Goal: Check status: Check status

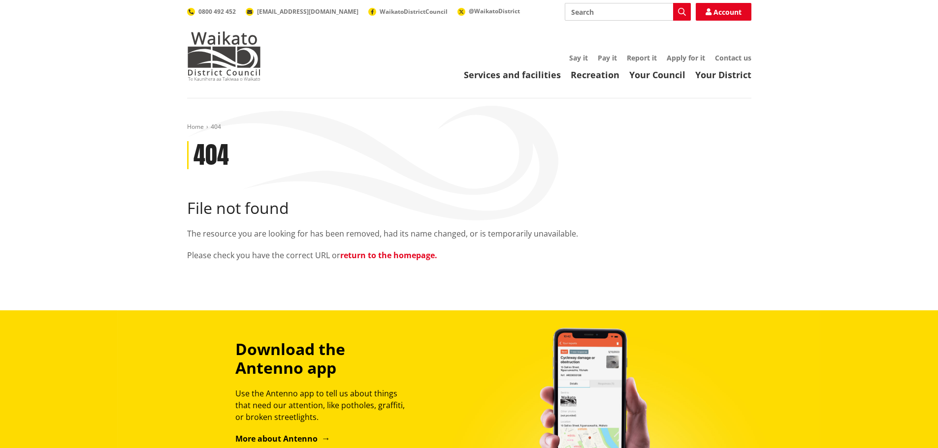
click at [392, 257] on link "return to the homepage." at bounding box center [388, 255] width 97 height 11
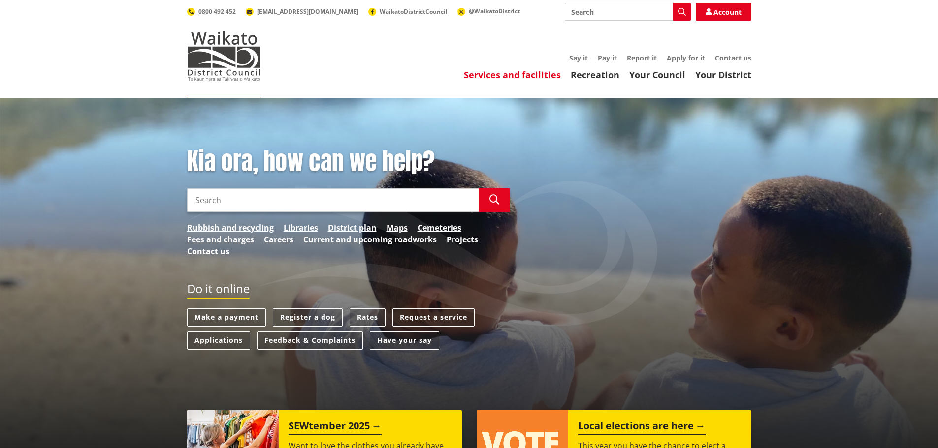
click at [541, 76] on link "Services and facilities" at bounding box center [512, 75] width 97 height 12
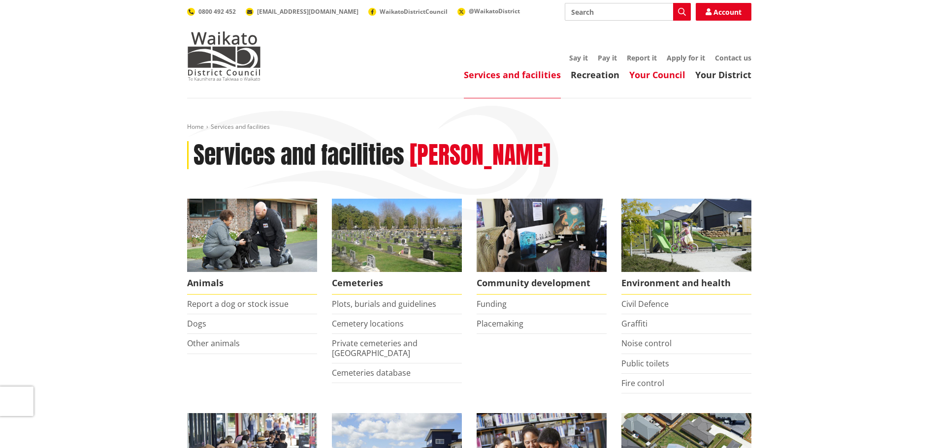
click at [648, 74] on link "Your Council" at bounding box center [657, 75] width 56 height 12
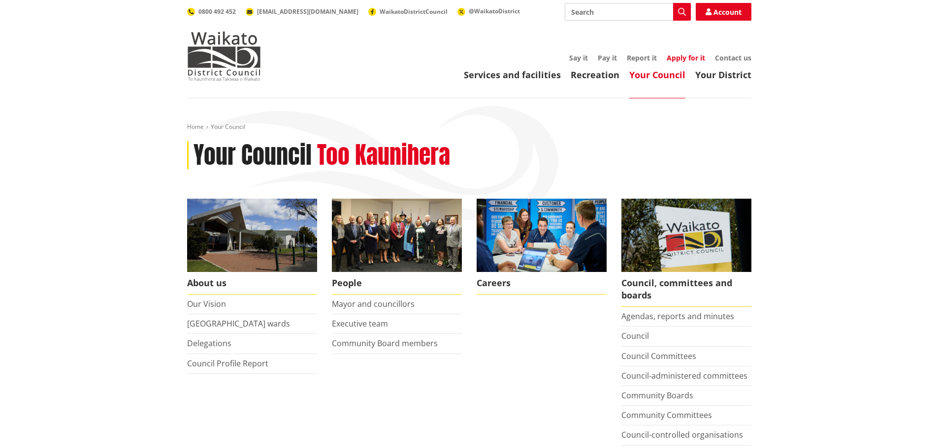
click at [691, 60] on link "Apply for it" at bounding box center [685, 57] width 38 height 9
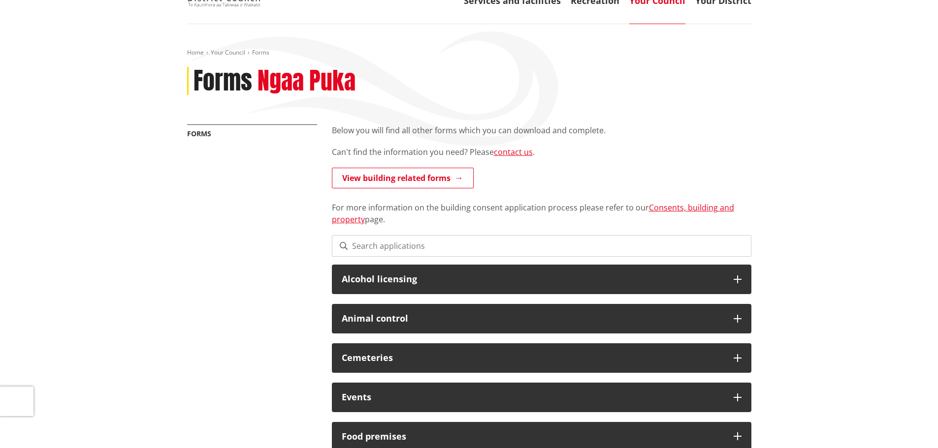
scroll to position [98, 0]
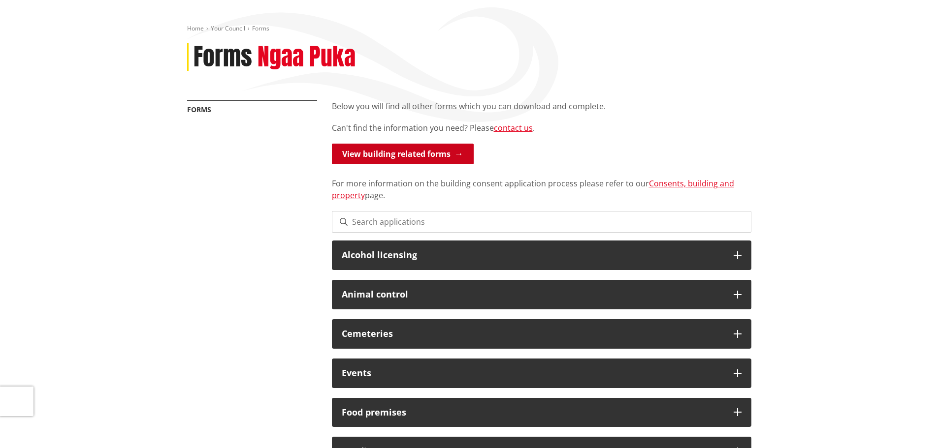
click at [406, 157] on link "View building related forms" at bounding box center [403, 154] width 142 height 21
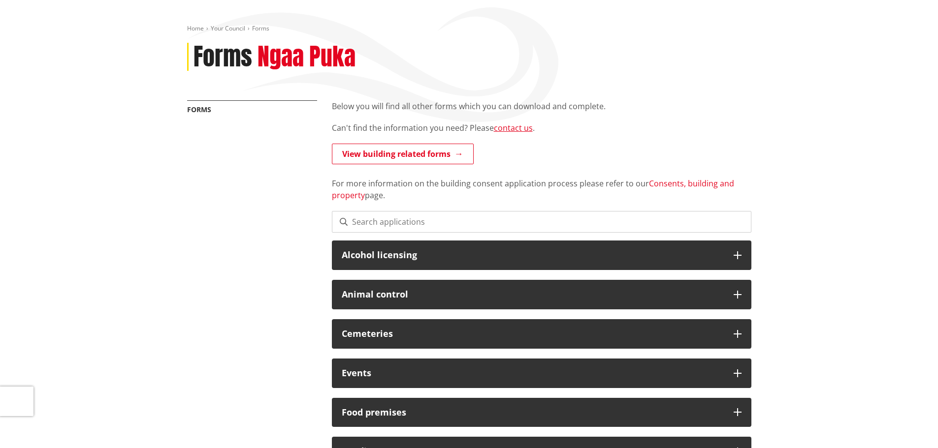
click at [686, 182] on link "Consents, building and property" at bounding box center [533, 189] width 402 height 23
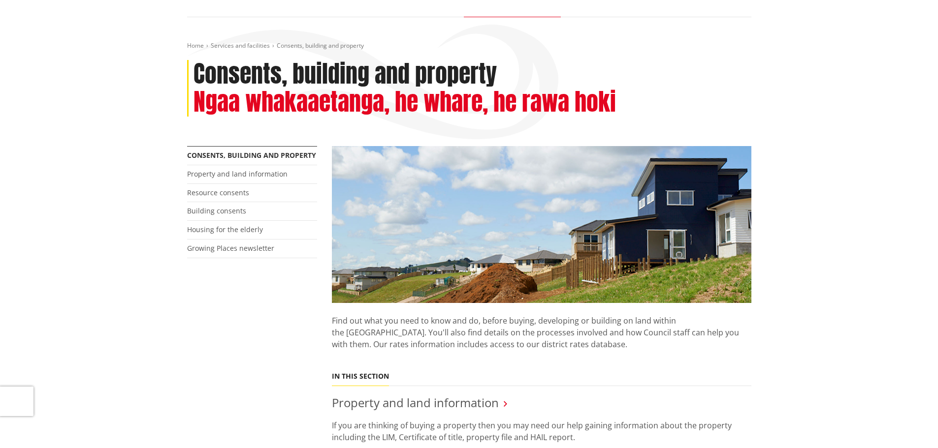
scroll to position [98, 0]
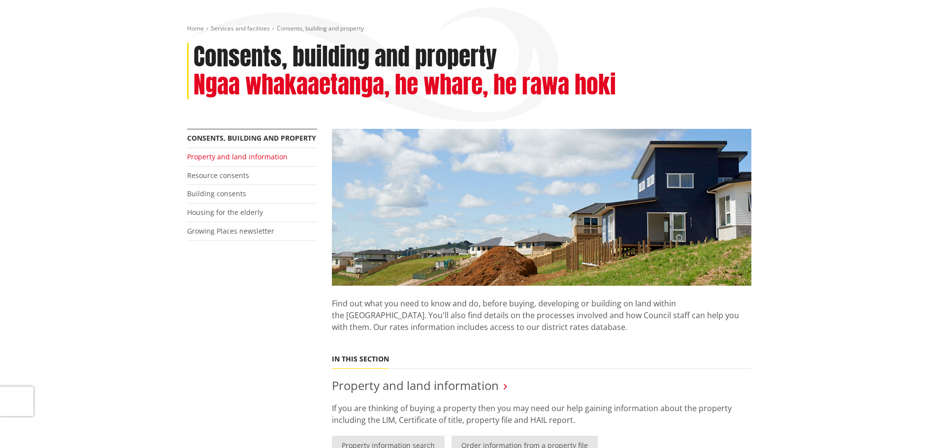
click at [266, 159] on link "Property and land information" at bounding box center [237, 156] width 100 height 9
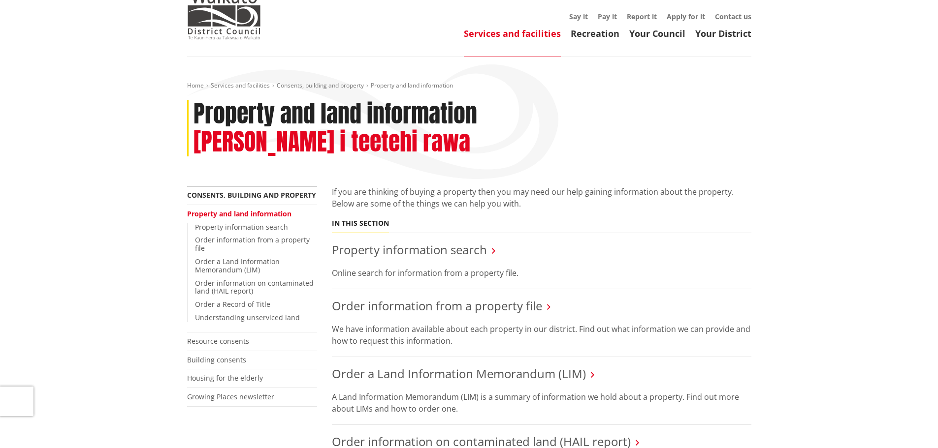
scroll to position [98, 0]
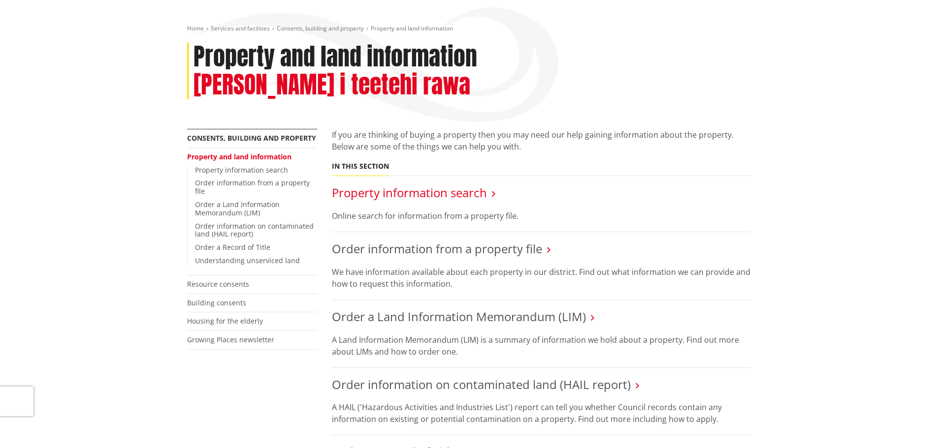
click at [443, 185] on link "Property information search" at bounding box center [409, 193] width 155 height 16
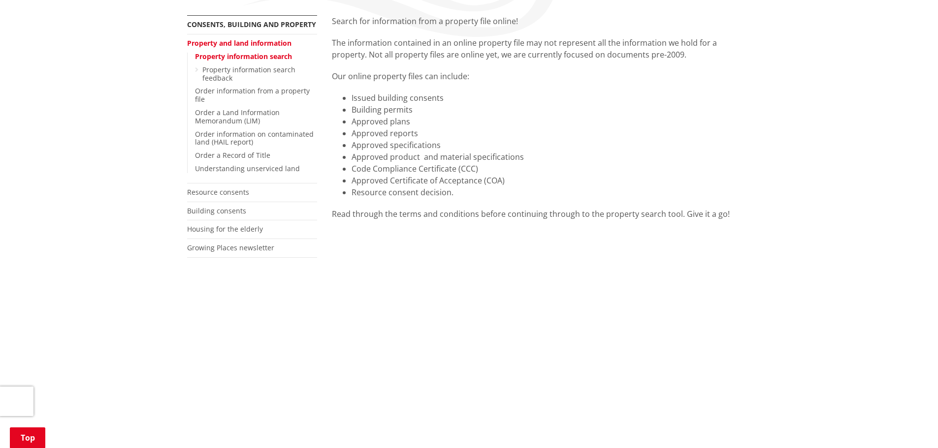
scroll to position [197, 0]
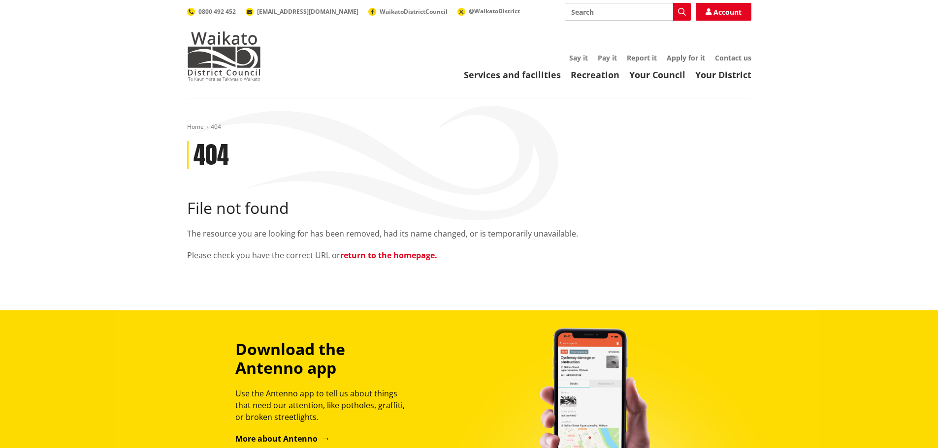
click at [407, 250] on link "return to the homepage." at bounding box center [388, 255] width 97 height 11
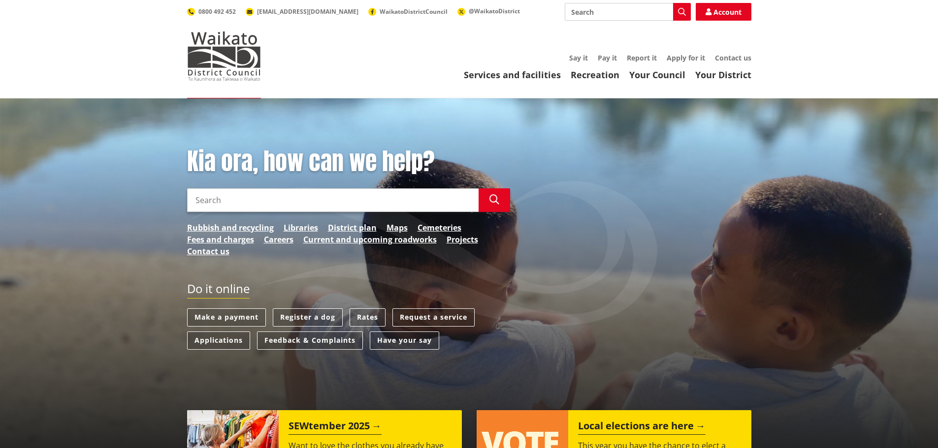
click at [592, 11] on input "Search" at bounding box center [628, 12] width 126 height 18
type input "consent tracker"
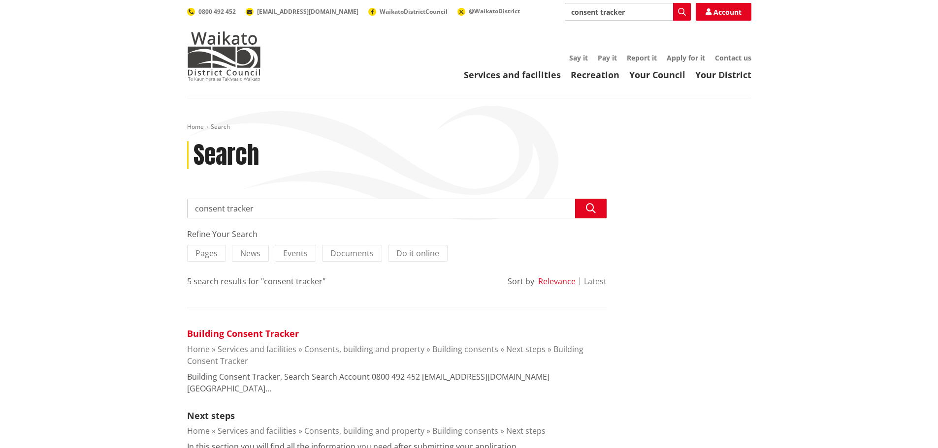
click at [255, 336] on link "Building Consent Tracker" at bounding box center [243, 334] width 112 height 12
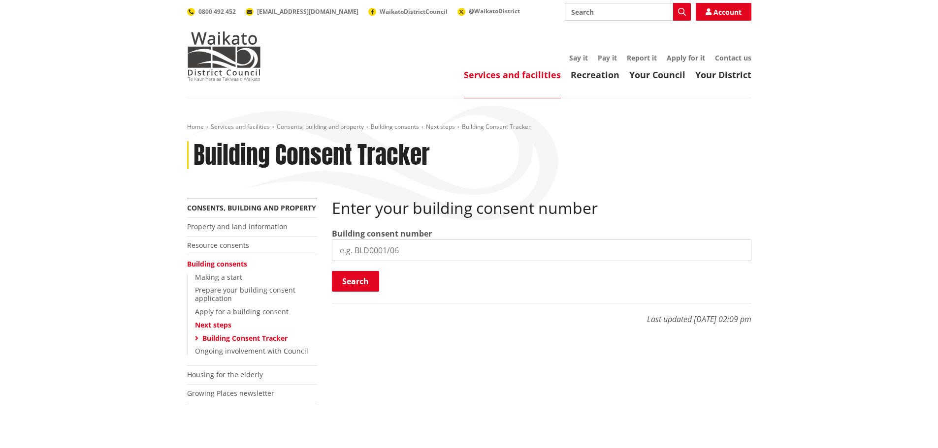
click at [408, 246] on input "search" at bounding box center [541, 251] width 419 height 22
type input "luc0126/24/01"
